Goal: Transaction & Acquisition: Purchase product/service

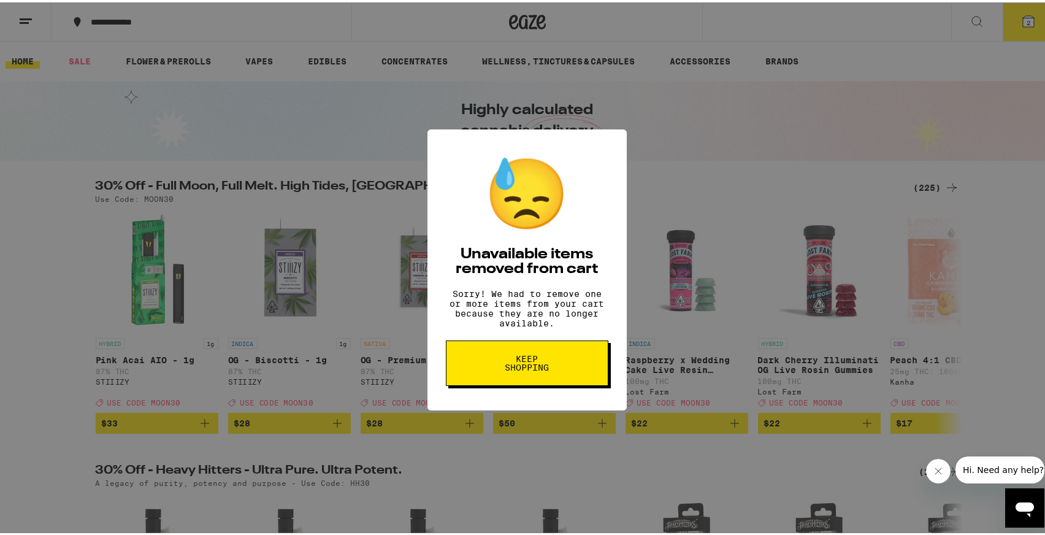
click at [518, 381] on button "Keep Shopping" at bounding box center [527, 360] width 163 height 45
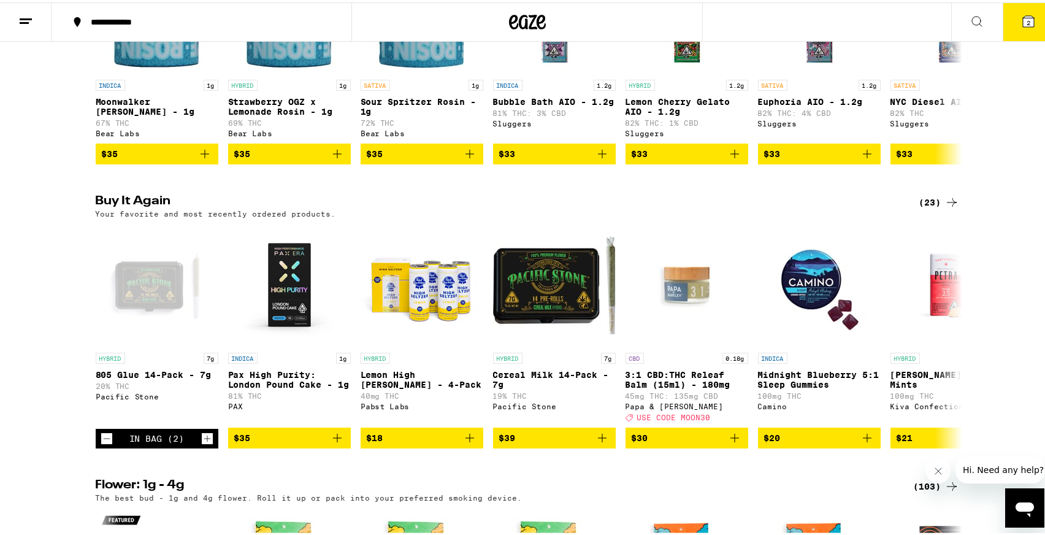
scroll to position [1156, 0]
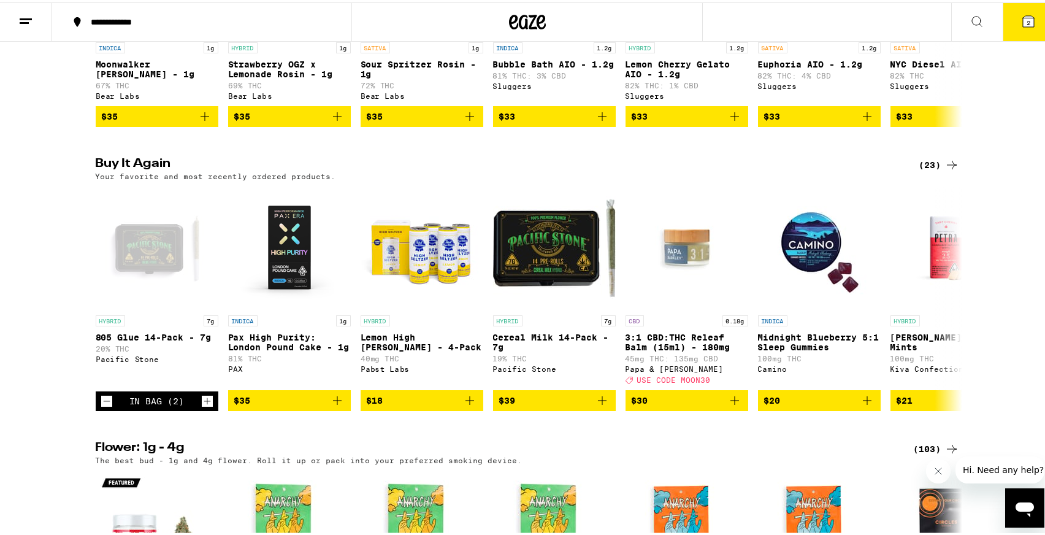
click at [1023, 21] on icon at bounding box center [1028, 18] width 11 height 11
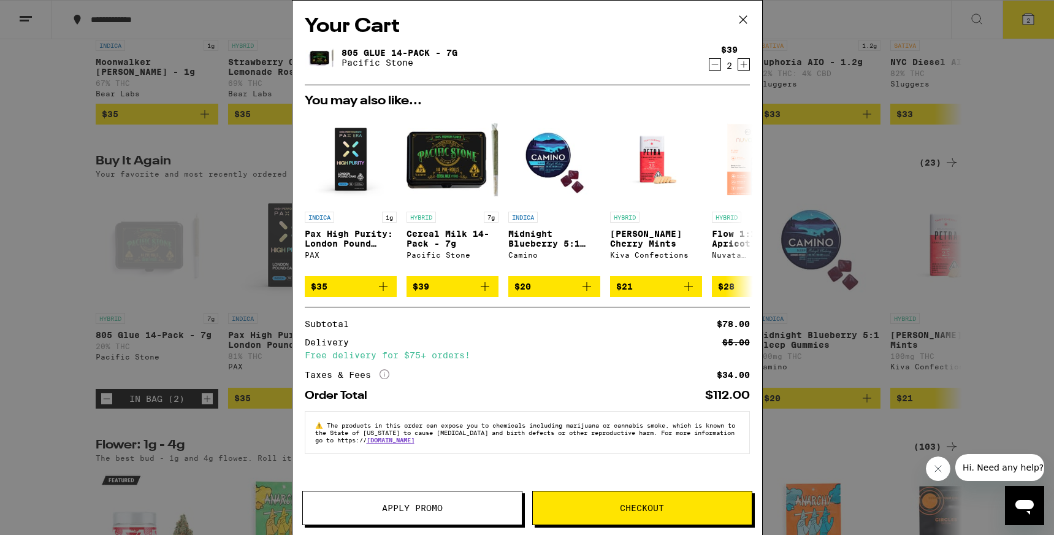
click at [740, 21] on icon at bounding box center [743, 19] width 18 height 18
